Goal: Task Accomplishment & Management: Manage account settings

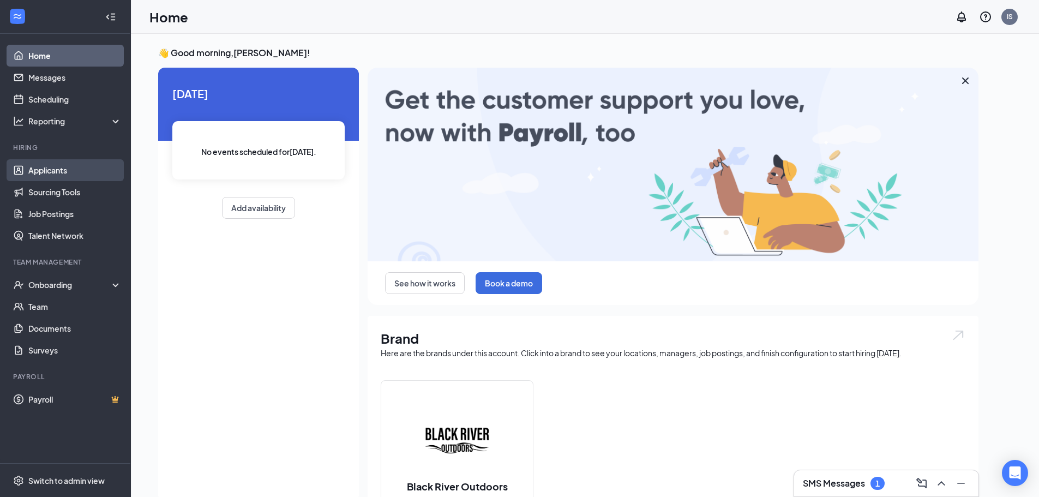
click at [70, 171] on link "Applicants" at bounding box center [74, 170] width 93 height 22
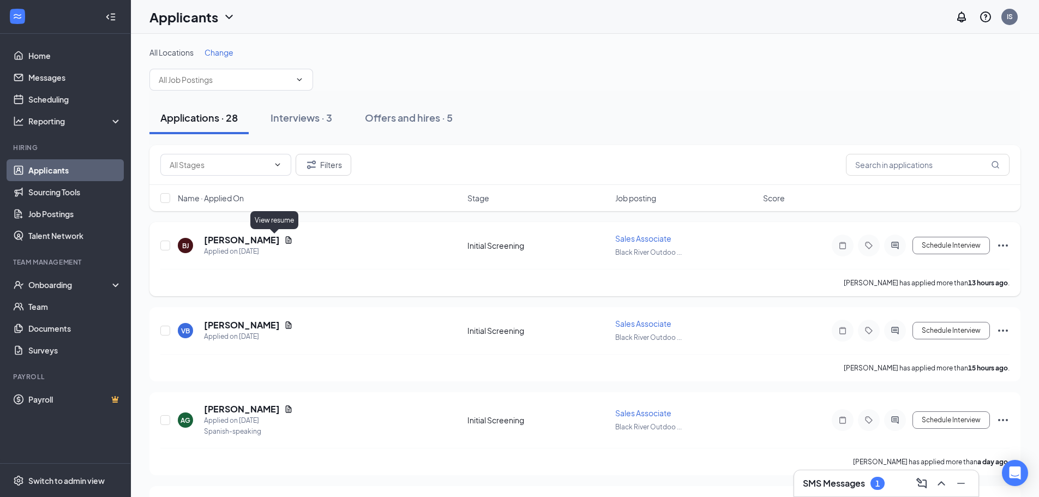
click at [286, 242] on icon "Document" at bounding box center [289, 239] width 6 height 7
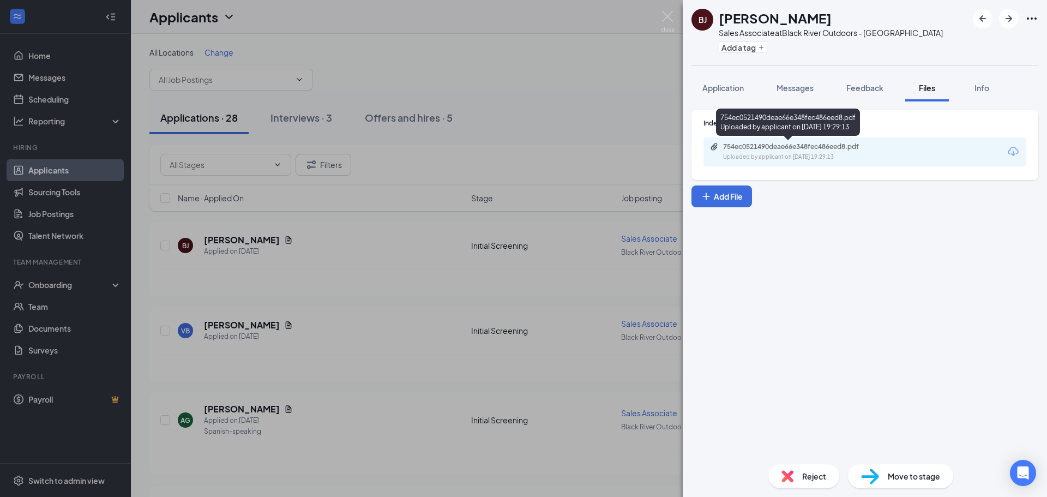
click at [826, 157] on div "Uploaded by applicant on [DATE] 19:29:13" at bounding box center [805, 157] width 164 height 9
